Goal: Transaction & Acquisition: Purchase product/service

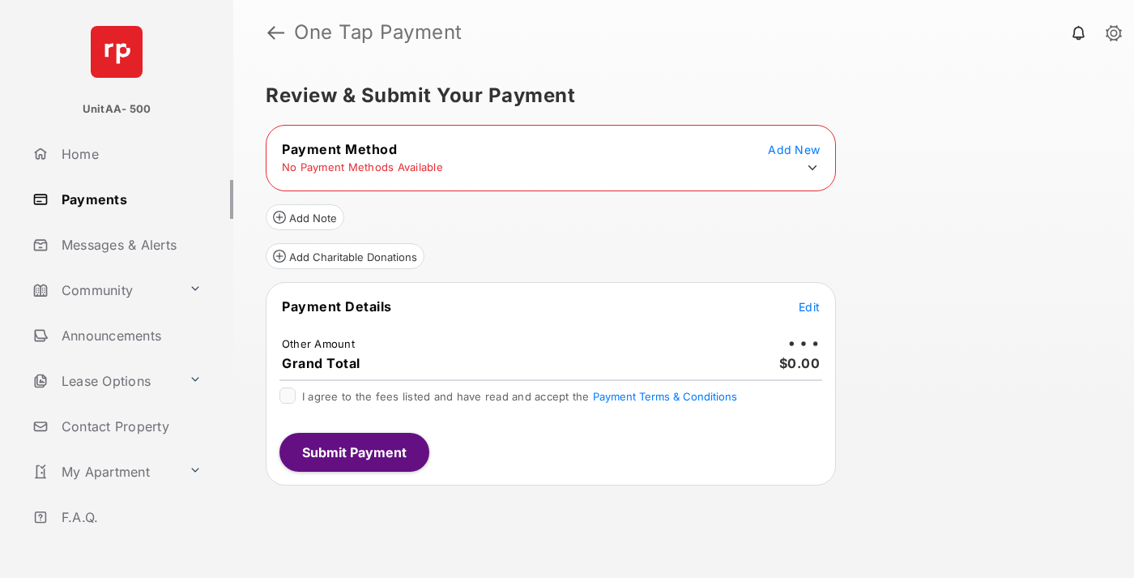
click at [813, 168] on icon at bounding box center [812, 167] width 15 height 15
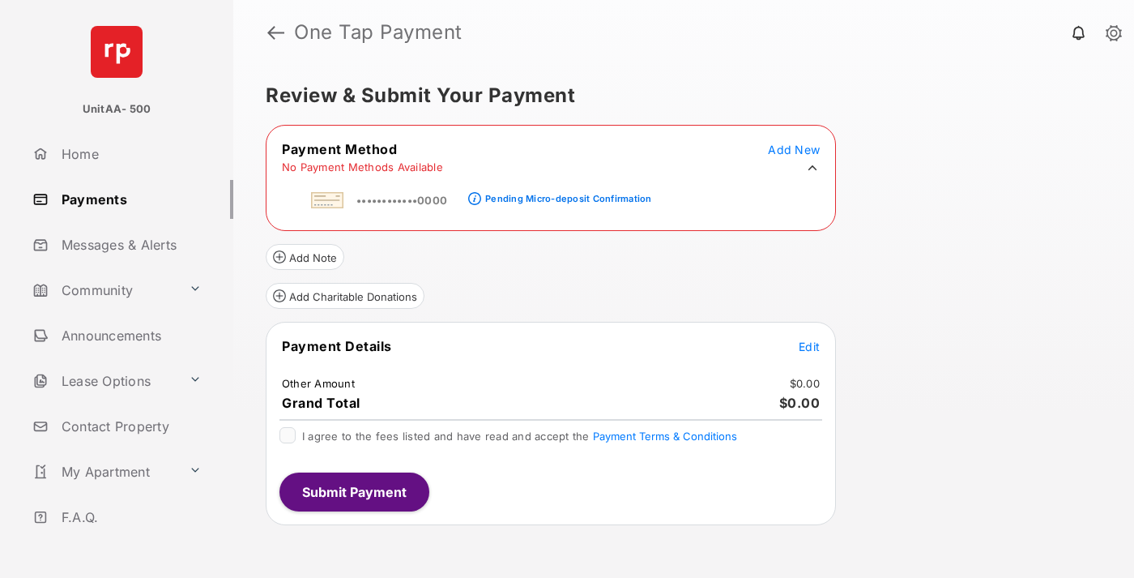
click at [565, 194] on div "Pending Micro-deposit Confirmation" at bounding box center [568, 198] width 166 height 11
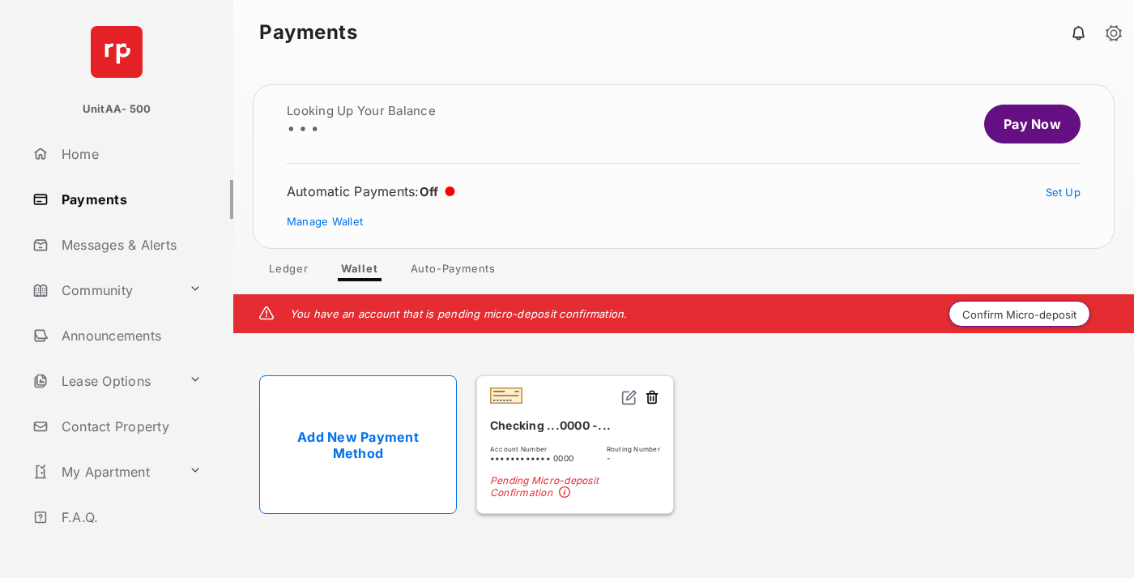
click at [1020, 314] on button "Confirm Micro-deposit" at bounding box center [1020, 314] width 142 height 26
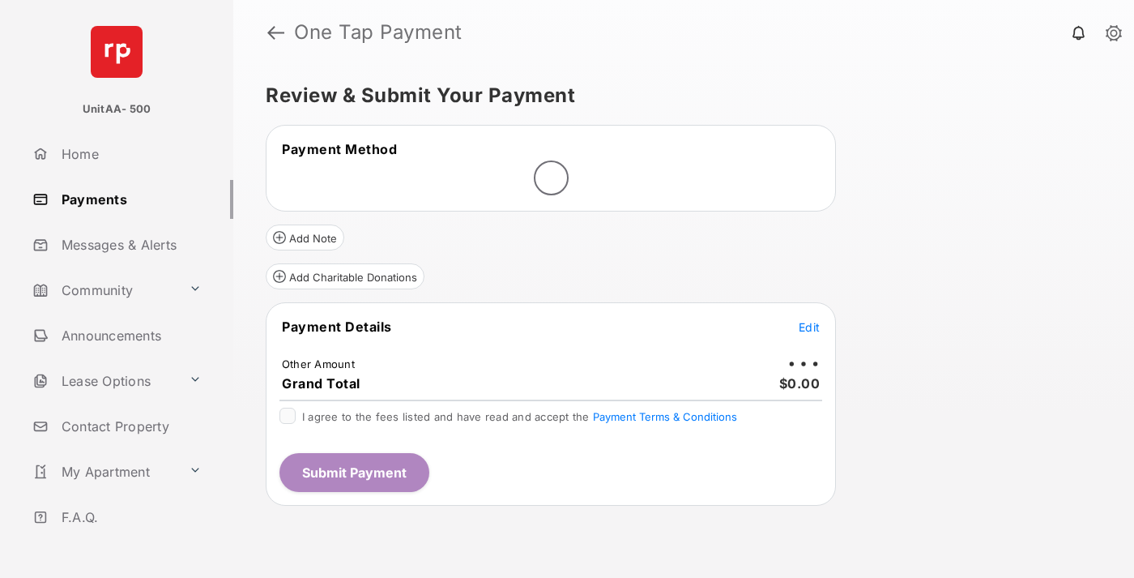
click at [809, 326] on span "Edit" at bounding box center [809, 327] width 21 height 14
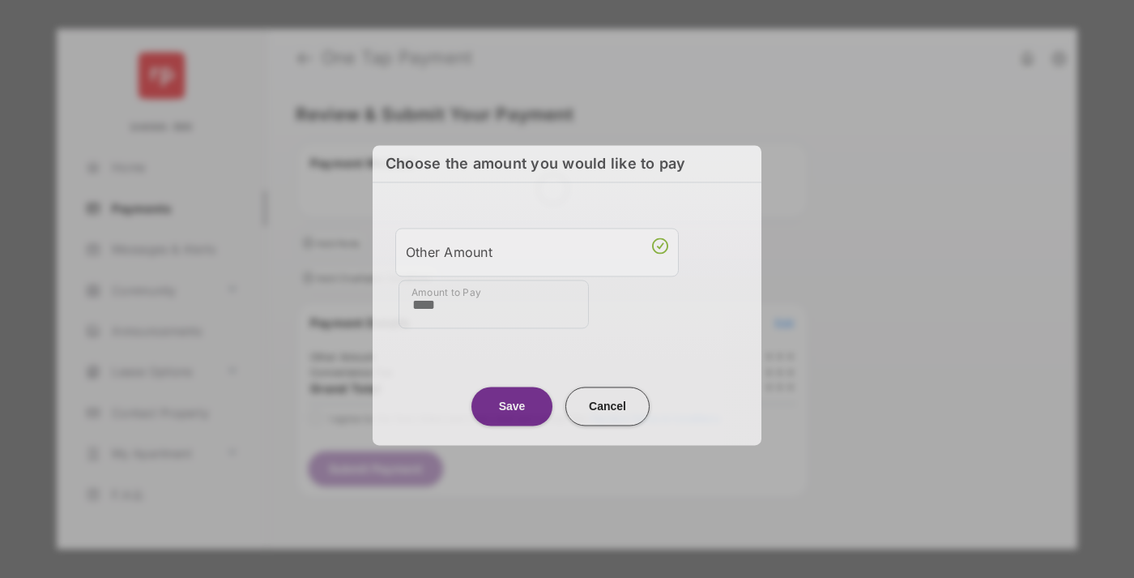
type input "****"
click at [512, 405] on button "Save" at bounding box center [511, 405] width 81 height 39
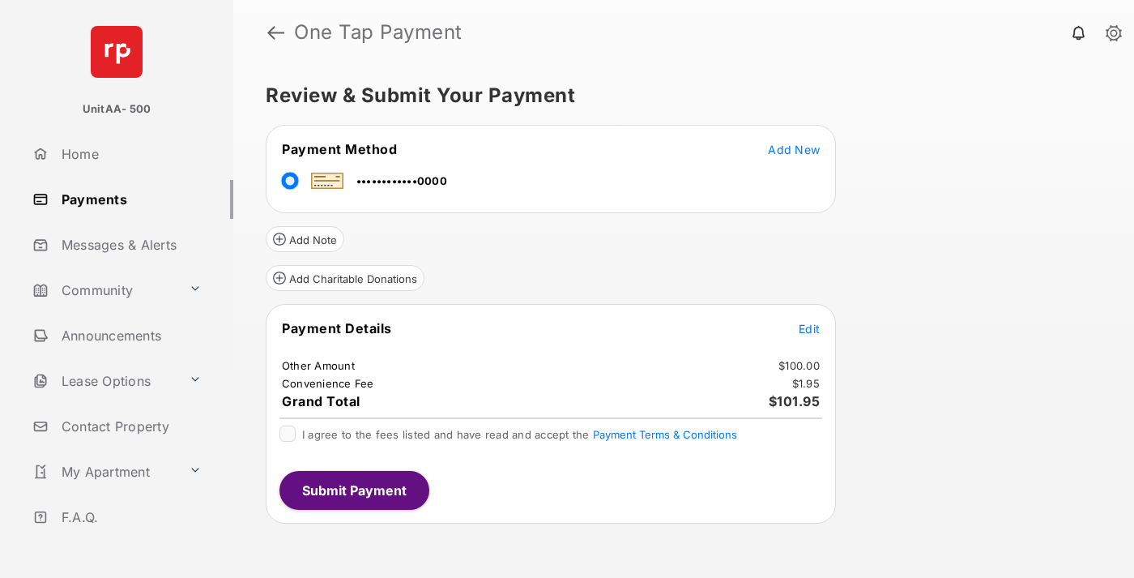
click at [809, 328] on span "Edit" at bounding box center [809, 329] width 21 height 14
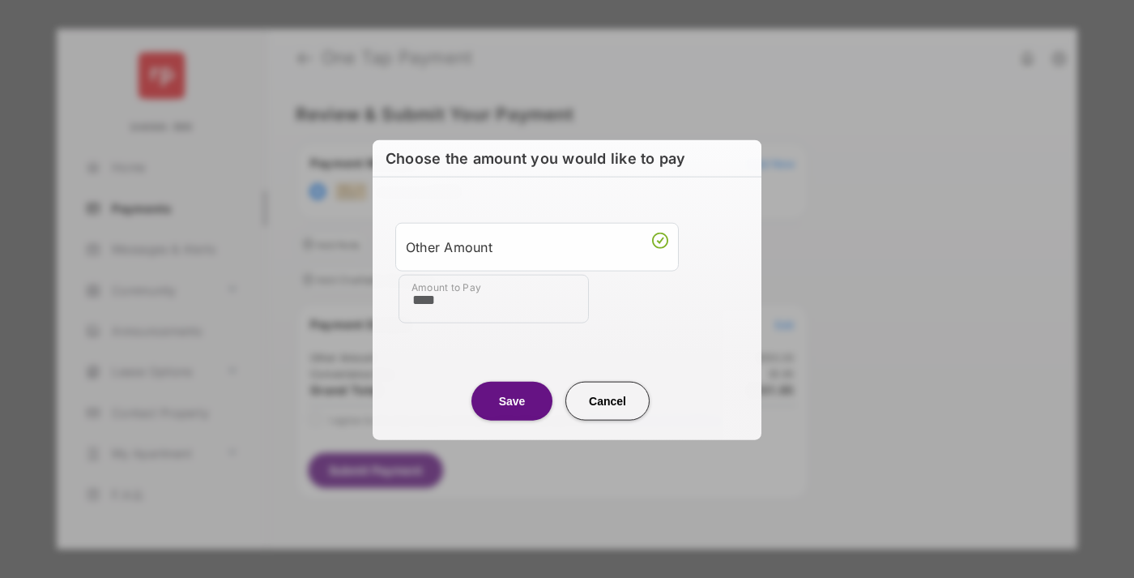
click at [512, 399] on button "Save" at bounding box center [511, 400] width 81 height 39
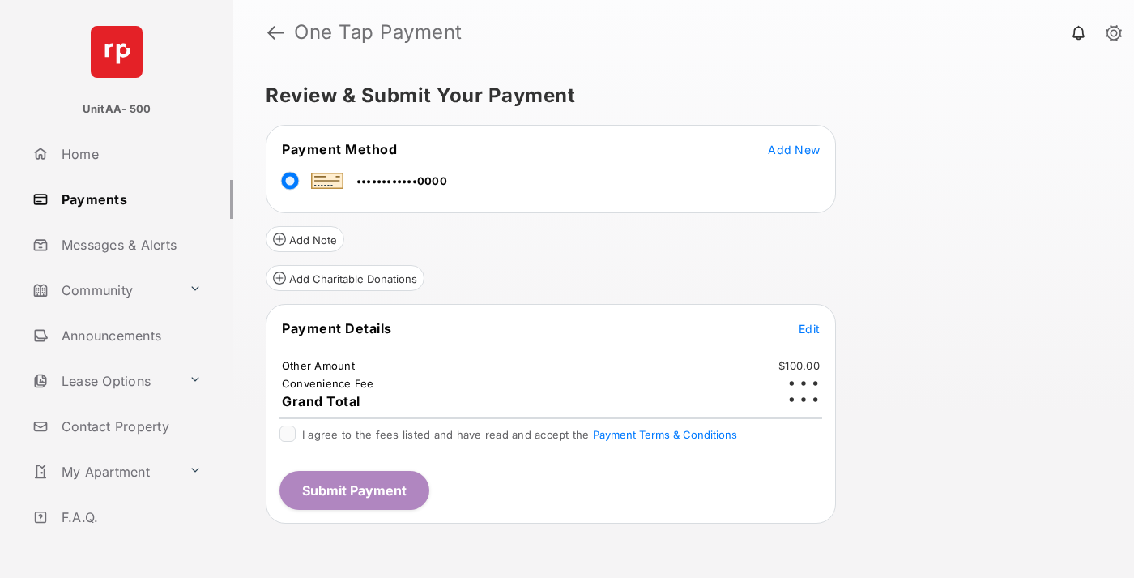
click at [353, 489] on button "Submit Payment" at bounding box center [354, 490] width 150 height 39
